Goal: Navigation & Orientation: Find specific page/section

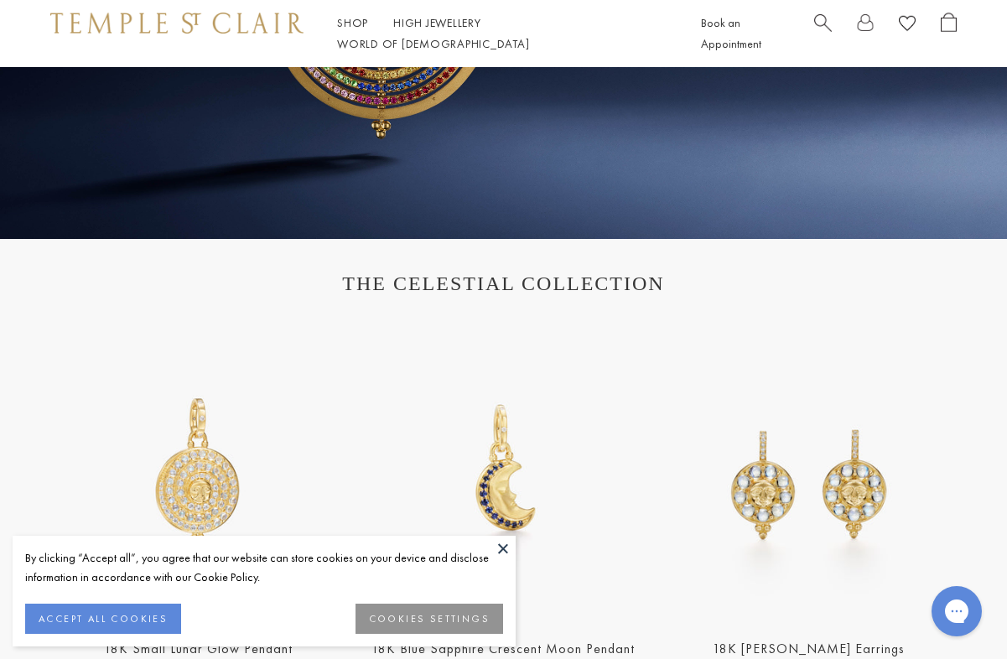
scroll to position [389, 0]
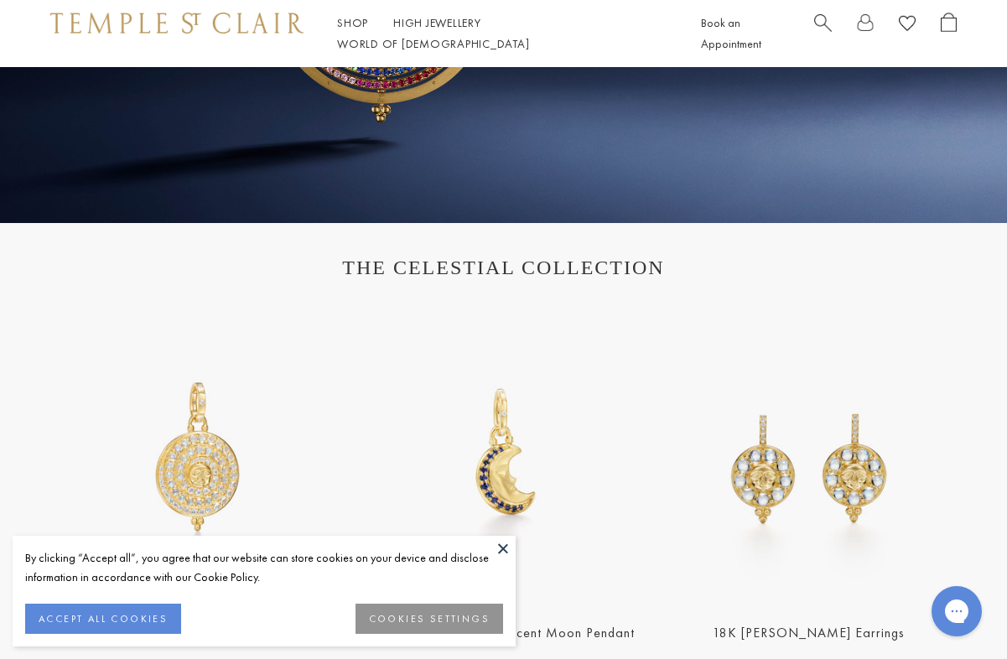
click at [502, 546] on button at bounding box center [503, 548] width 25 height 25
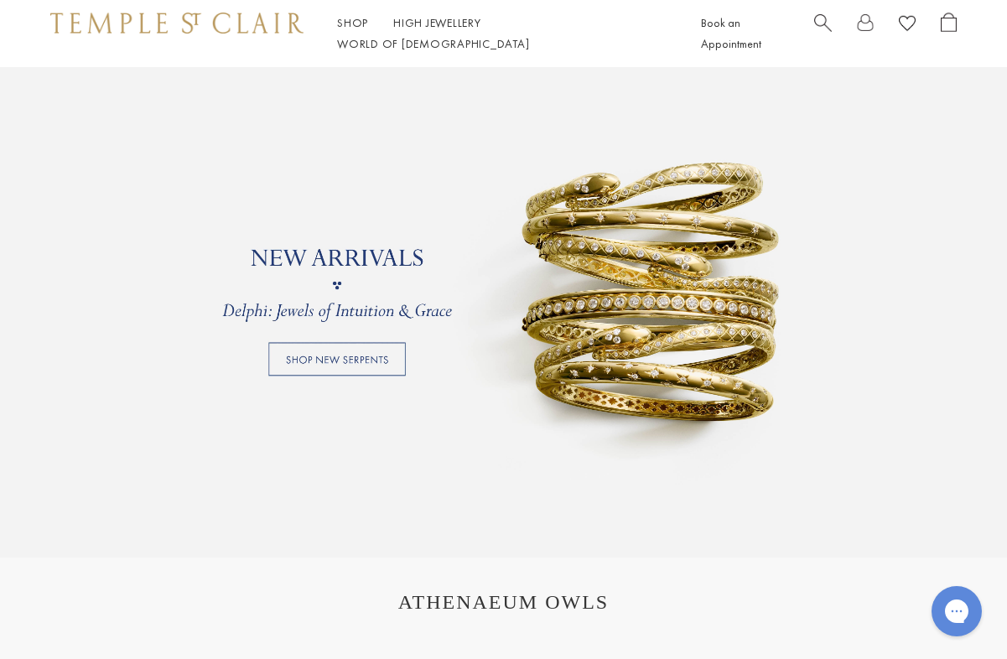
scroll to position [1205, 0]
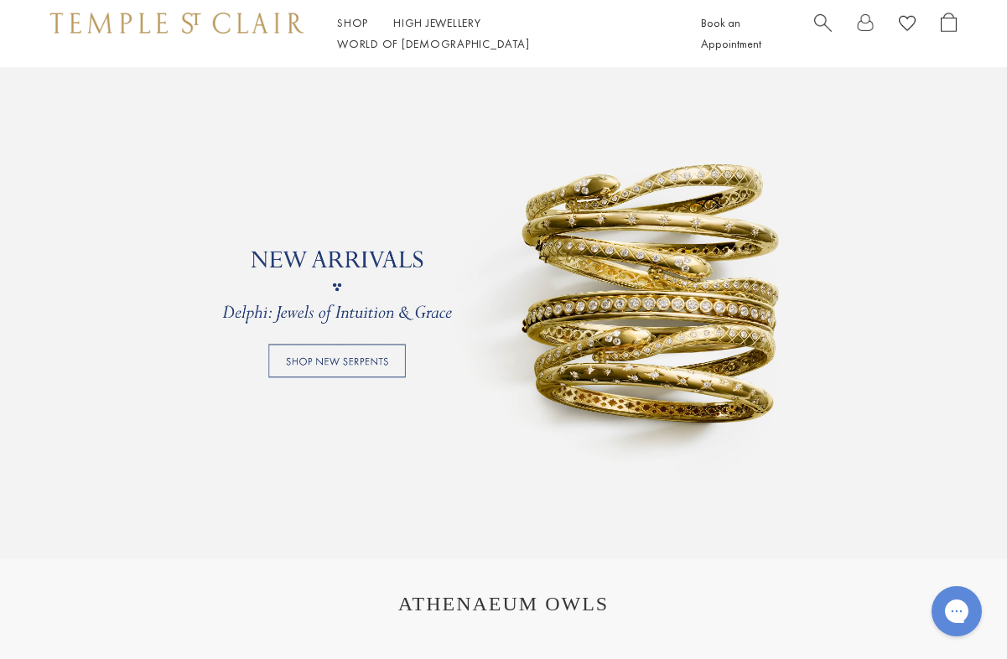
drag, startPoint x: 678, startPoint y: 336, endPoint x: 840, endPoint y: 1, distance: 372.9
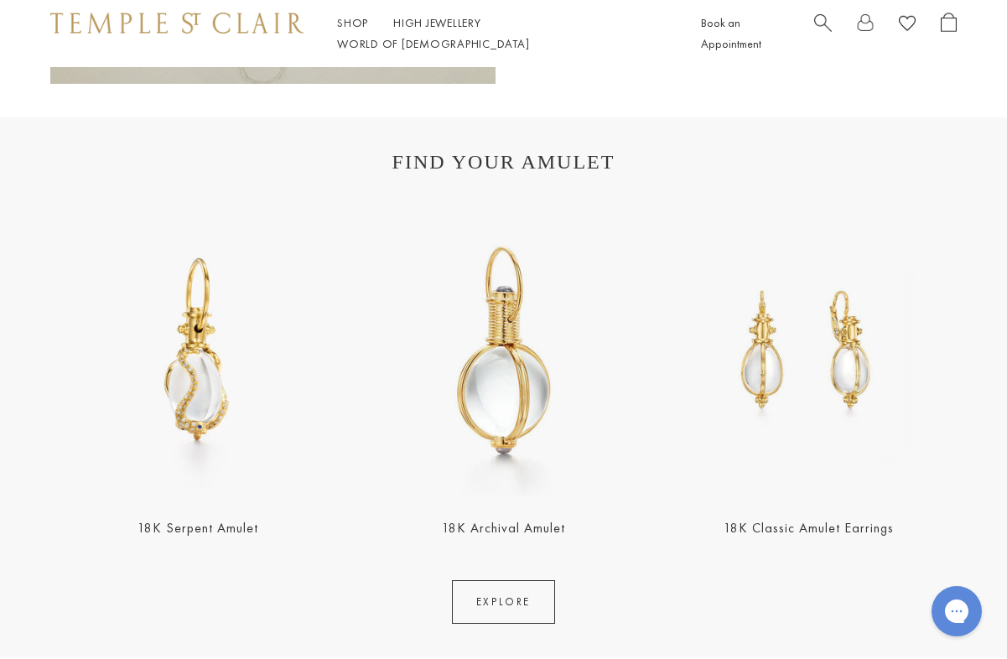
scroll to position [2696, 0]
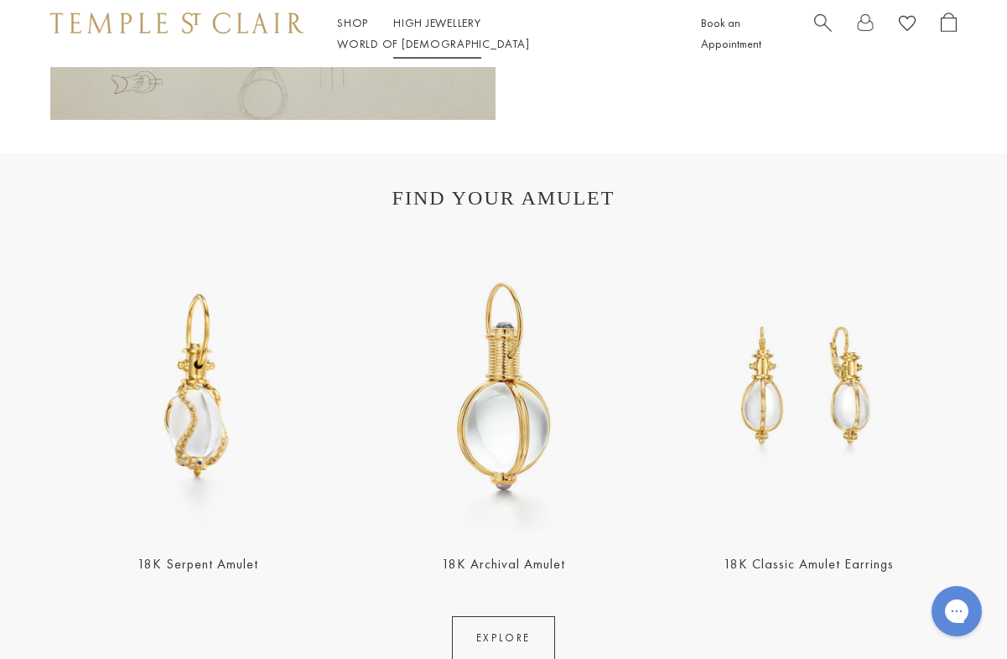
click at [448, 30] on link "High Jewellery High Jewellery" at bounding box center [437, 22] width 88 height 15
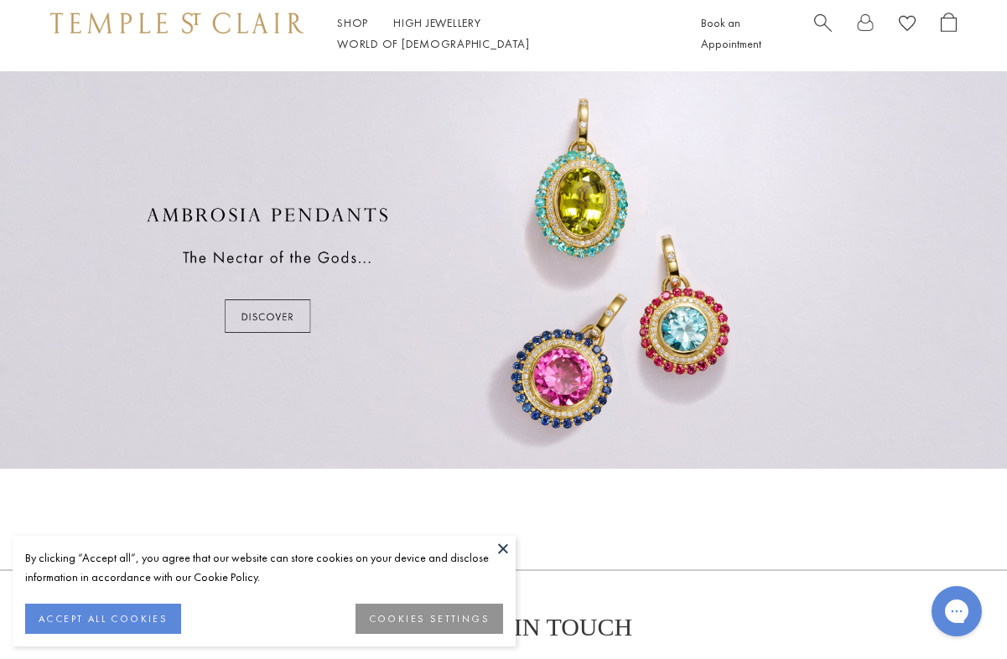
scroll to position [835, 0]
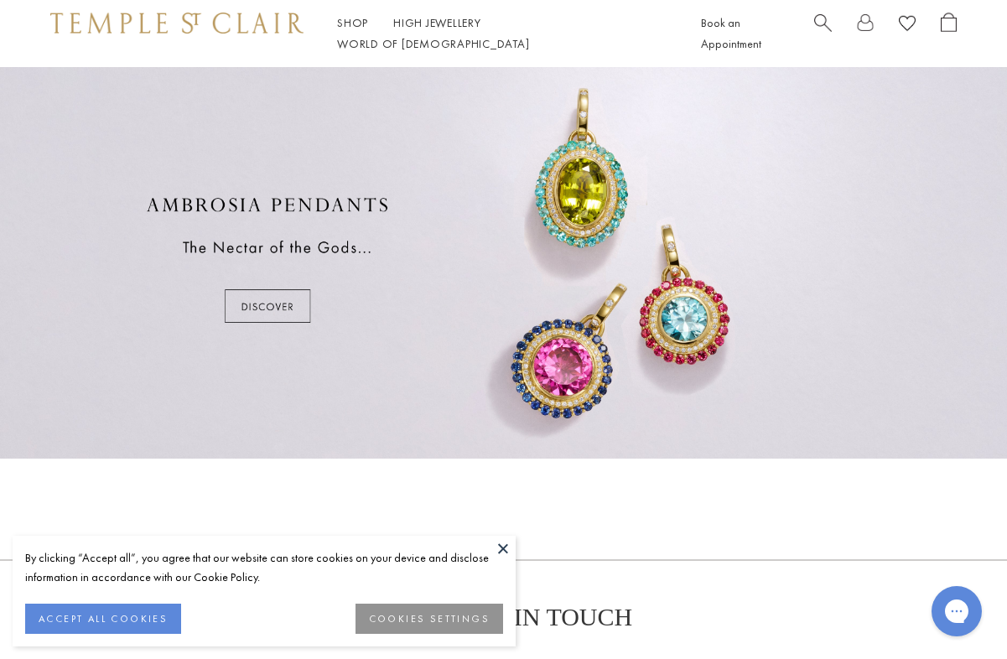
click at [284, 305] on div at bounding box center [503, 260] width 1007 height 398
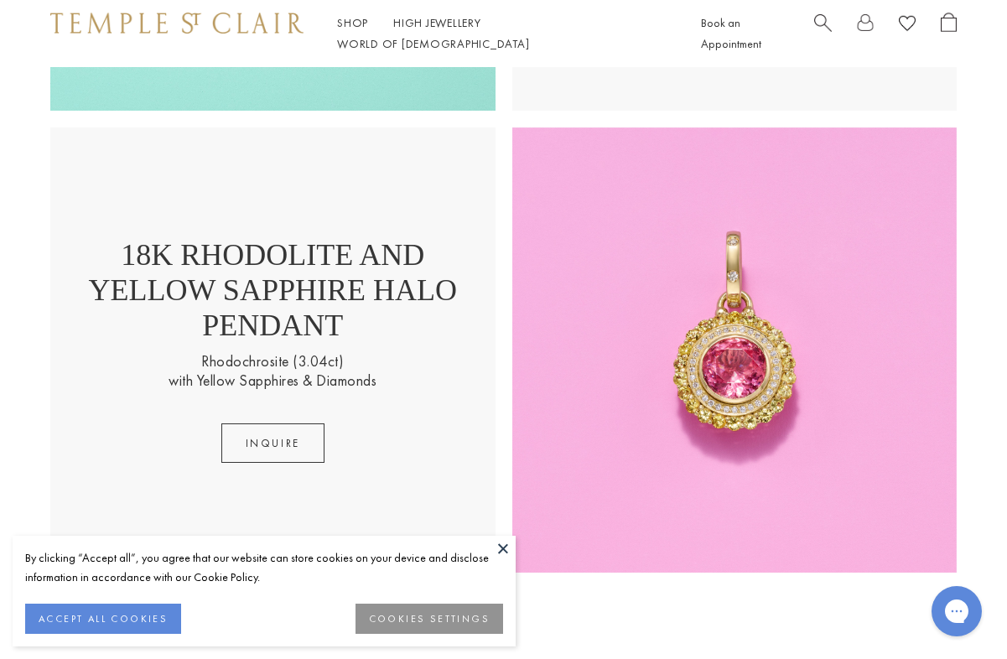
scroll to position [2198, 0]
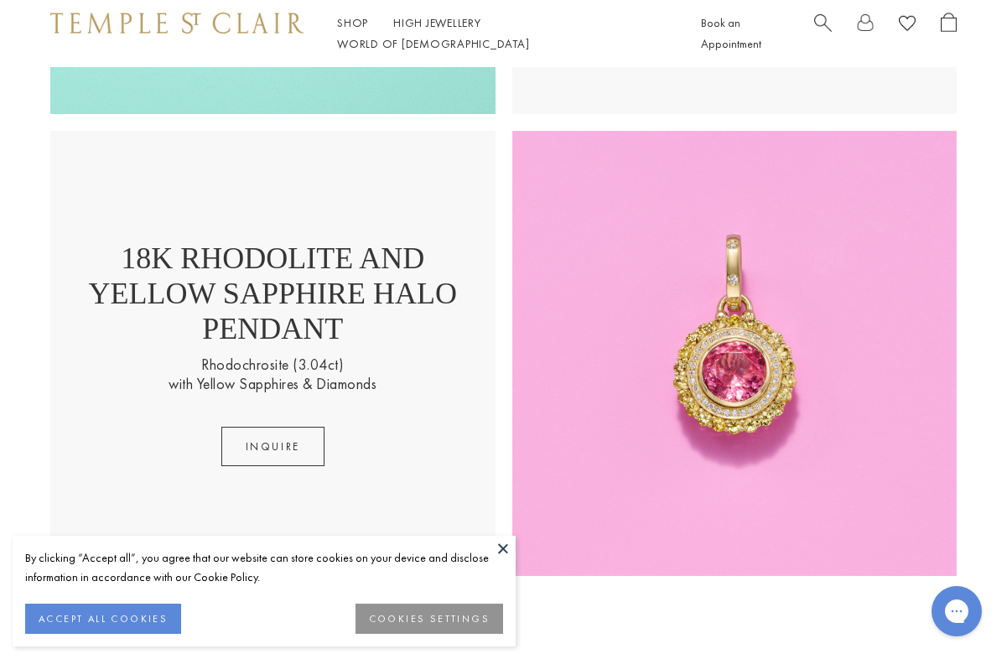
drag, startPoint x: 301, startPoint y: 213, endPoint x: 857, endPoint y: 0, distance: 595.6
click at [213, 31] on img at bounding box center [176, 23] width 253 height 20
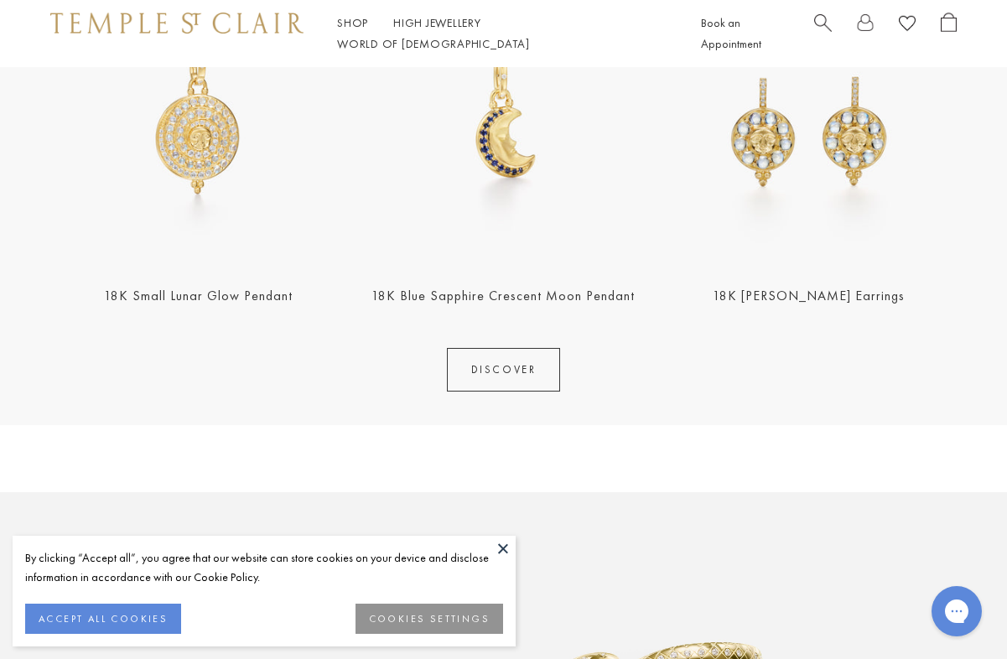
scroll to position [731, 0]
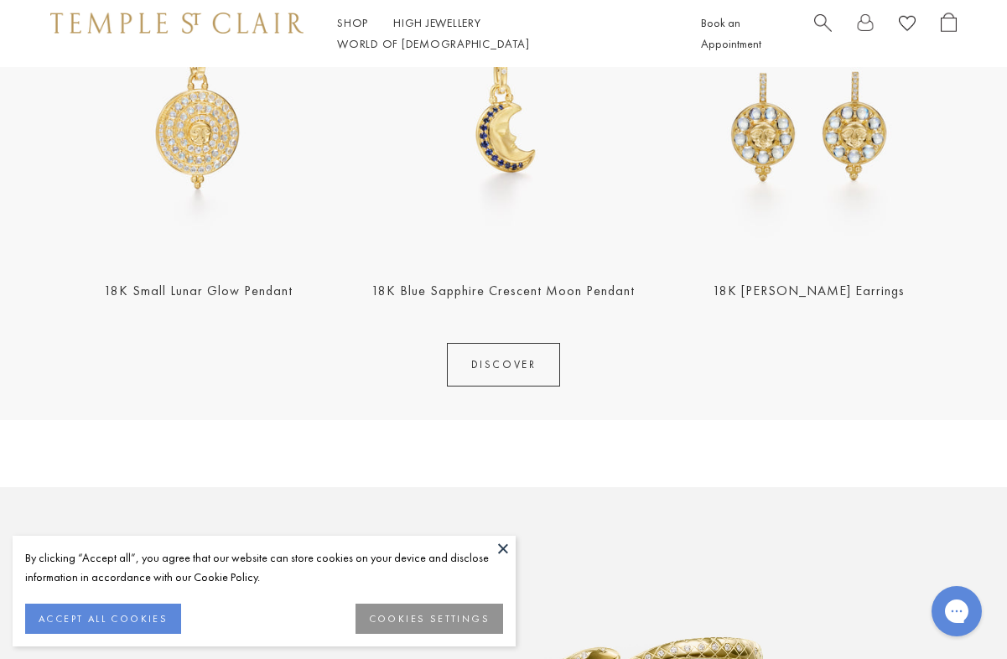
click at [138, 611] on button "ACCEPT ALL COOKIES" at bounding box center [103, 619] width 156 height 30
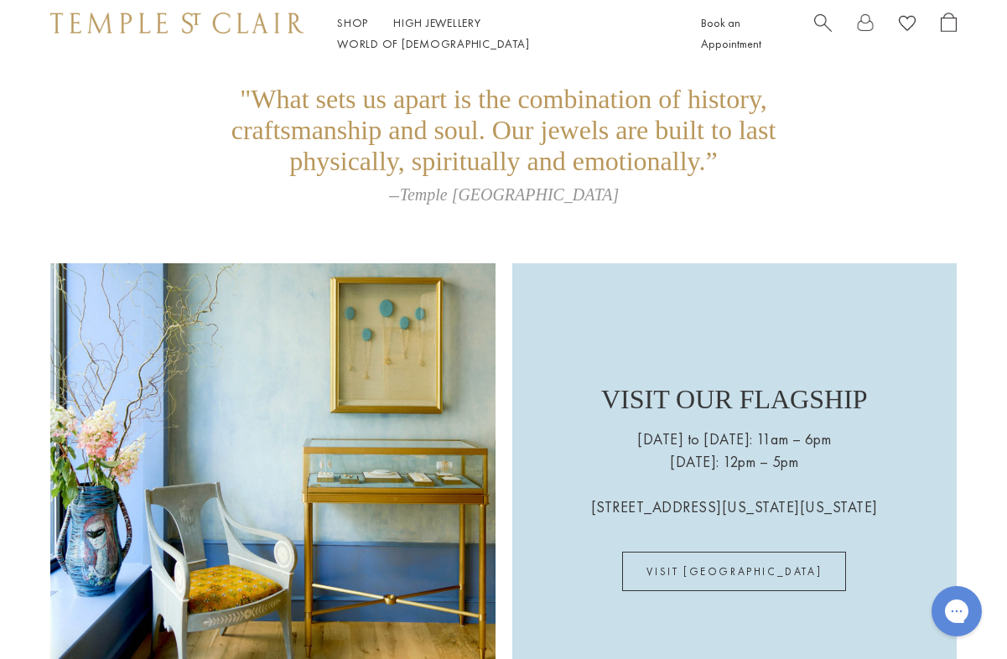
scroll to position [3141, 0]
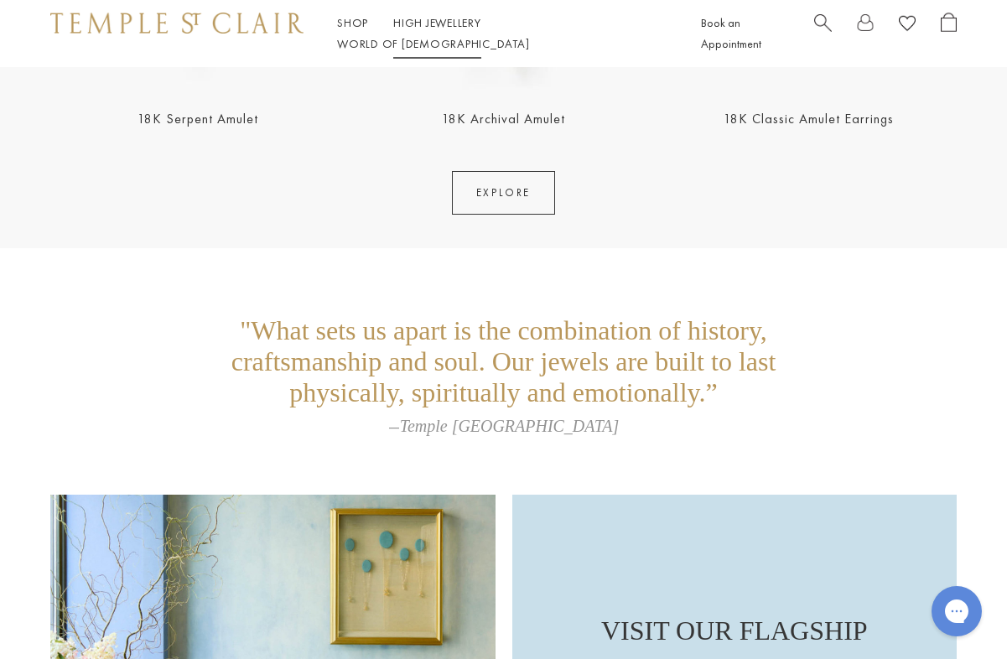
click at [453, 30] on link "High Jewellery High Jewellery" at bounding box center [437, 22] width 88 height 15
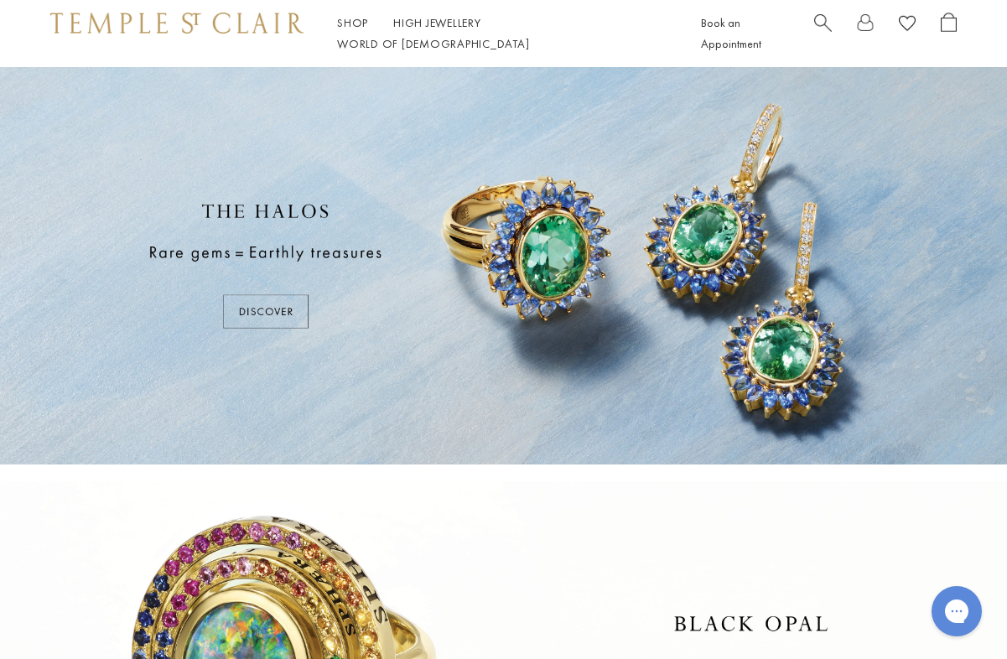
drag, startPoint x: 641, startPoint y: 261, endPoint x: 867, endPoint y: 5, distance: 341.7
